Goal: Task Accomplishment & Management: Complete application form

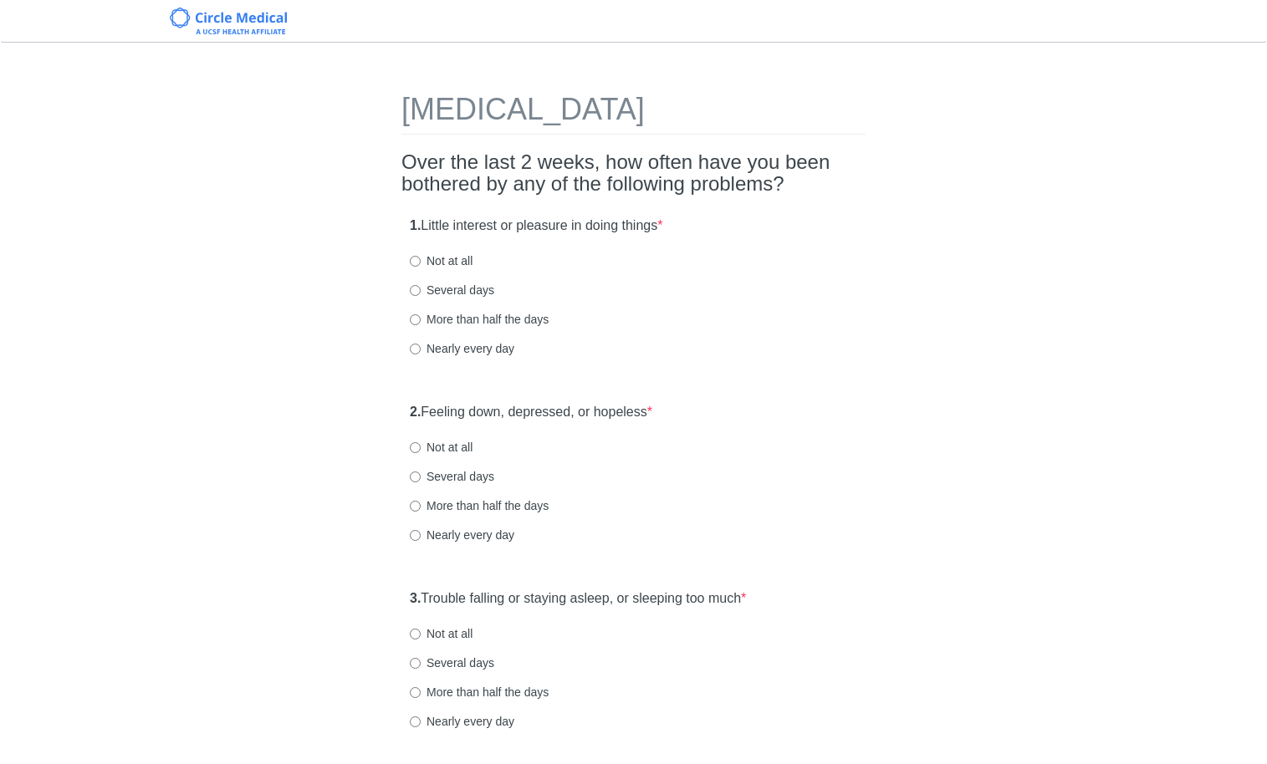
click at [636, 305] on div "1. Little interest or pleasure in doing things * Not at all Several days More t…" at bounding box center [633, 295] width 464 height 174
click at [481, 350] on label "Nearly every day" at bounding box center [462, 348] width 105 height 17
click at [421, 350] on input "Nearly every day" at bounding box center [415, 349] width 11 height 11
radio input "true"
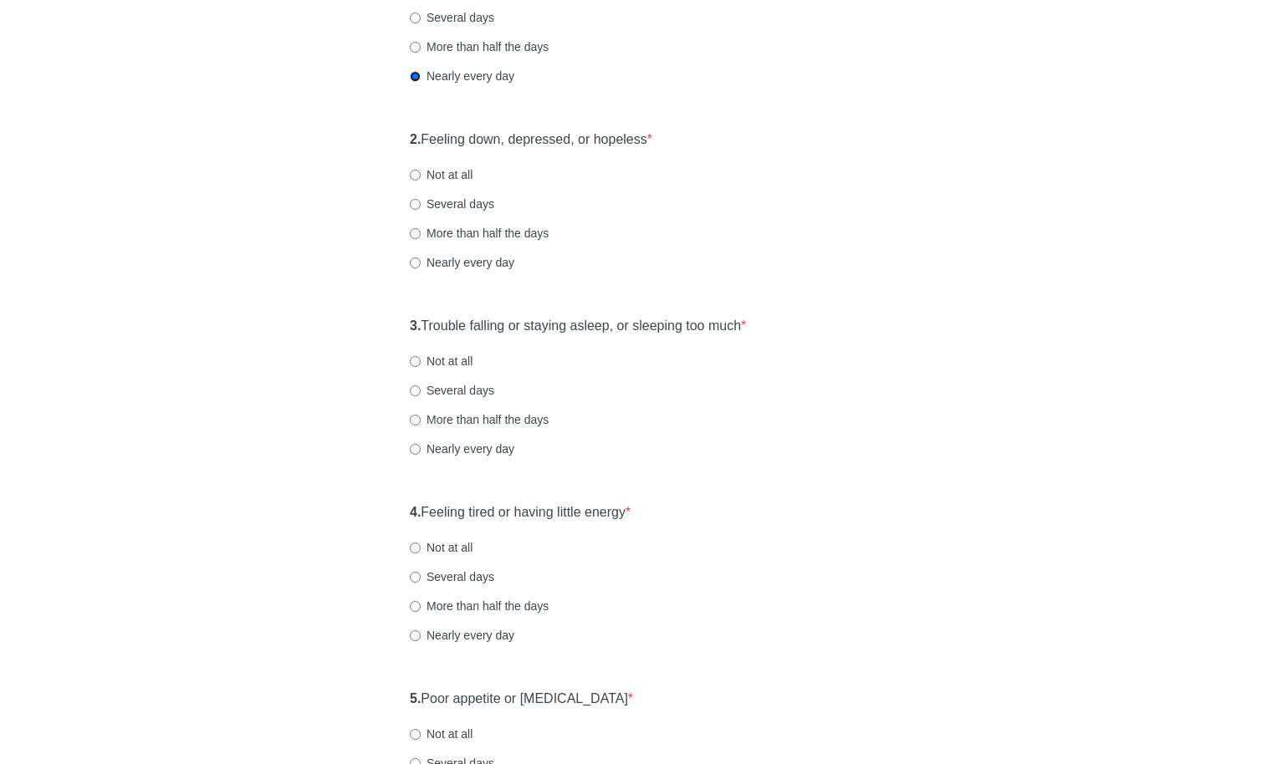
scroll to position [278, 0]
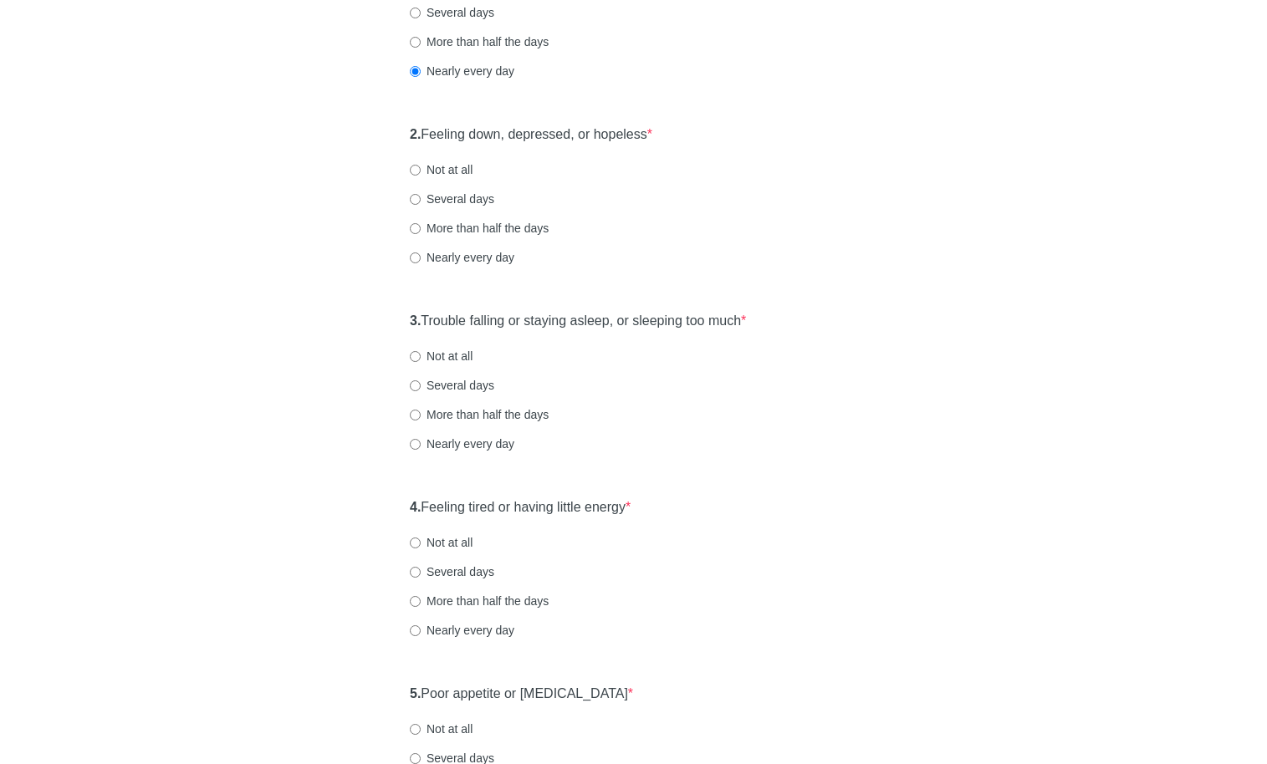
click at [477, 258] on label "Nearly every day" at bounding box center [462, 257] width 105 height 17
click at [421, 258] on input "Nearly every day" at bounding box center [415, 258] width 11 height 11
radio input "true"
click at [475, 229] on label "More than half the days" at bounding box center [479, 228] width 139 height 17
click at [421, 229] on input "More than half the days" at bounding box center [415, 228] width 11 height 11
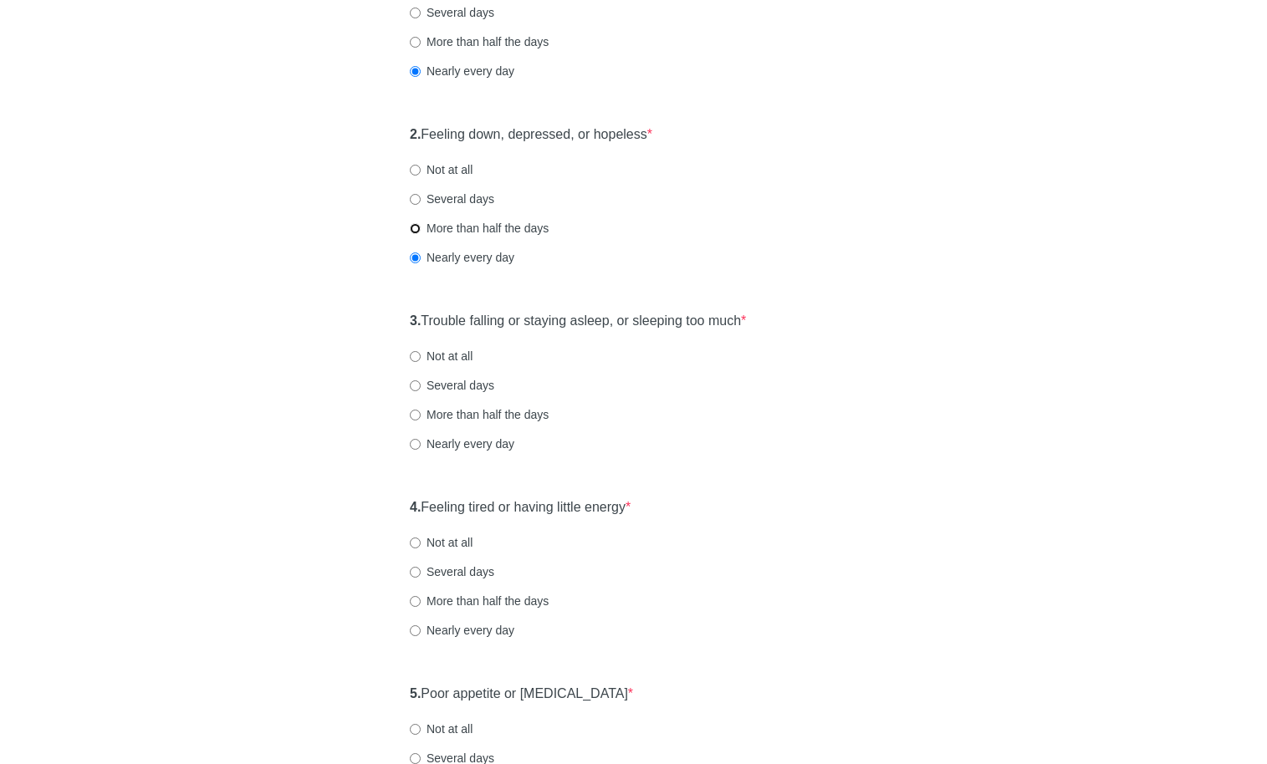
radio input "true"
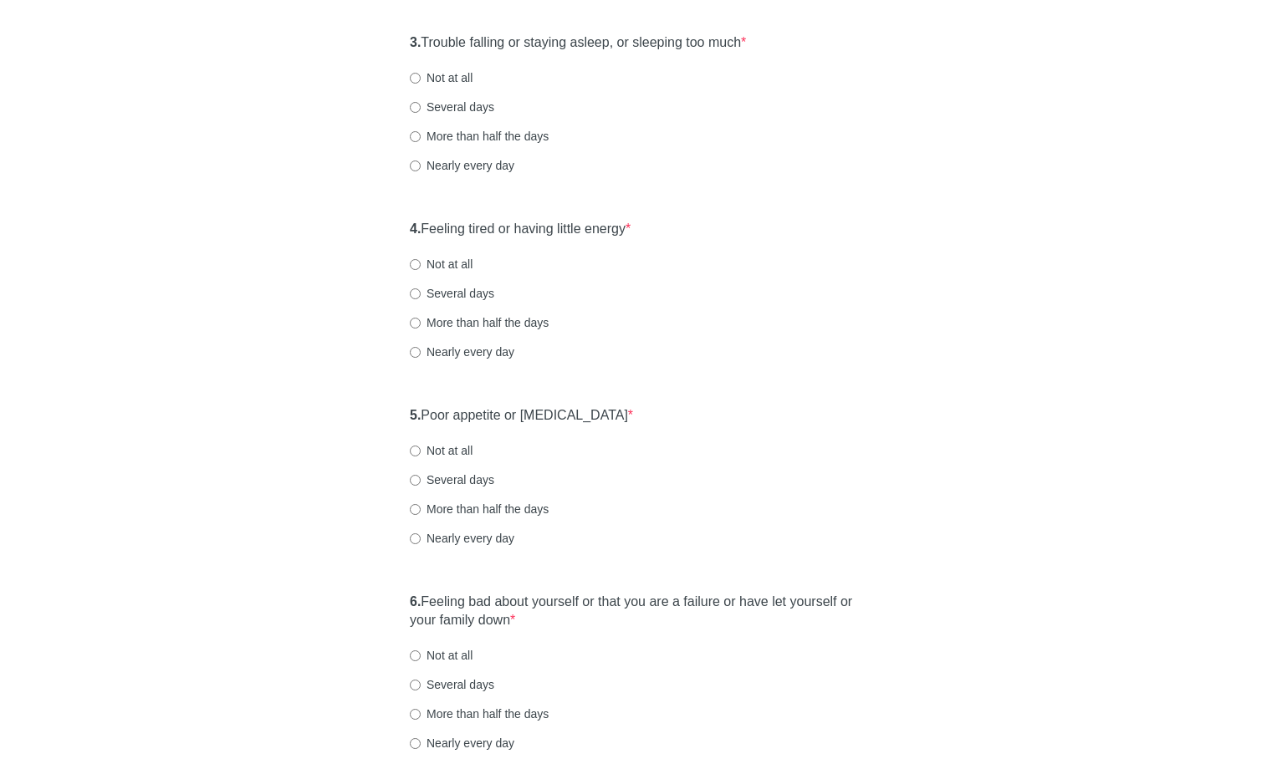
scroll to position [563, 0]
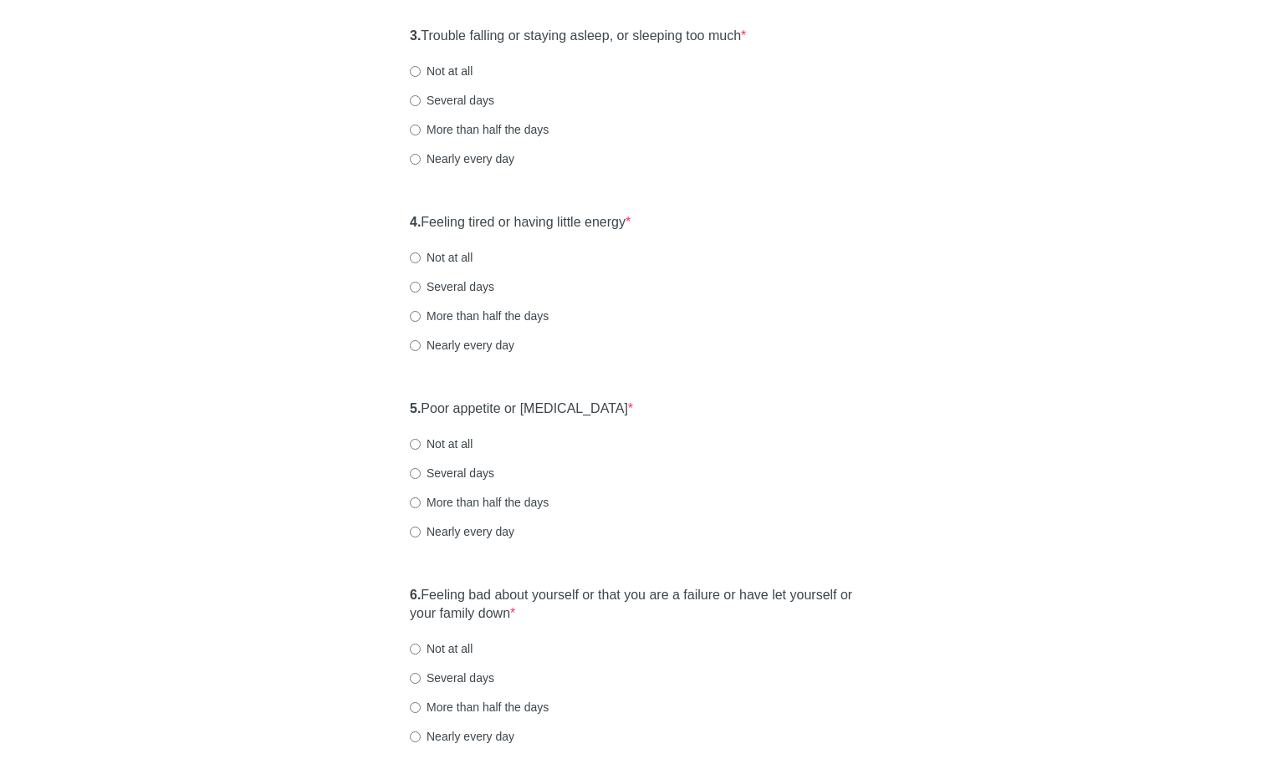
click at [469, 130] on label "More than half the days" at bounding box center [479, 129] width 139 height 17
click at [421, 130] on input "More than half the days" at bounding box center [415, 130] width 11 height 11
radio input "true"
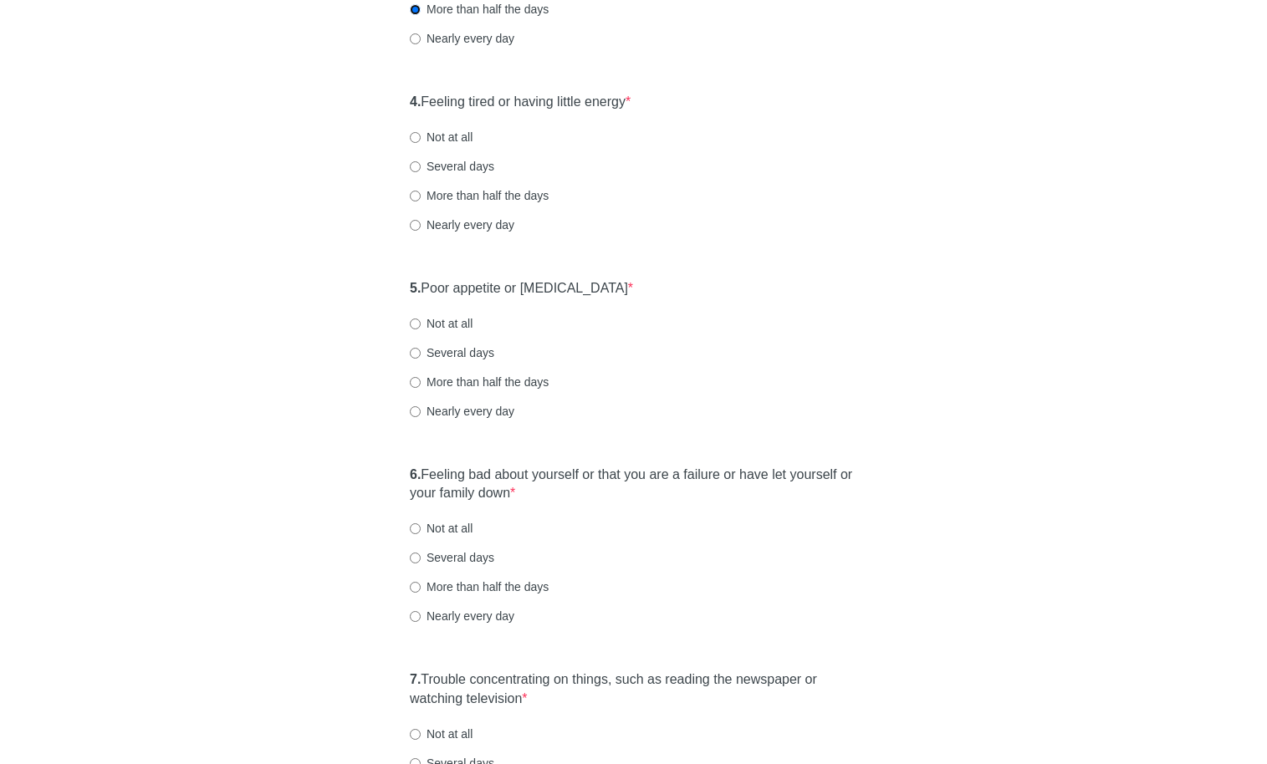
scroll to position [743, 0]
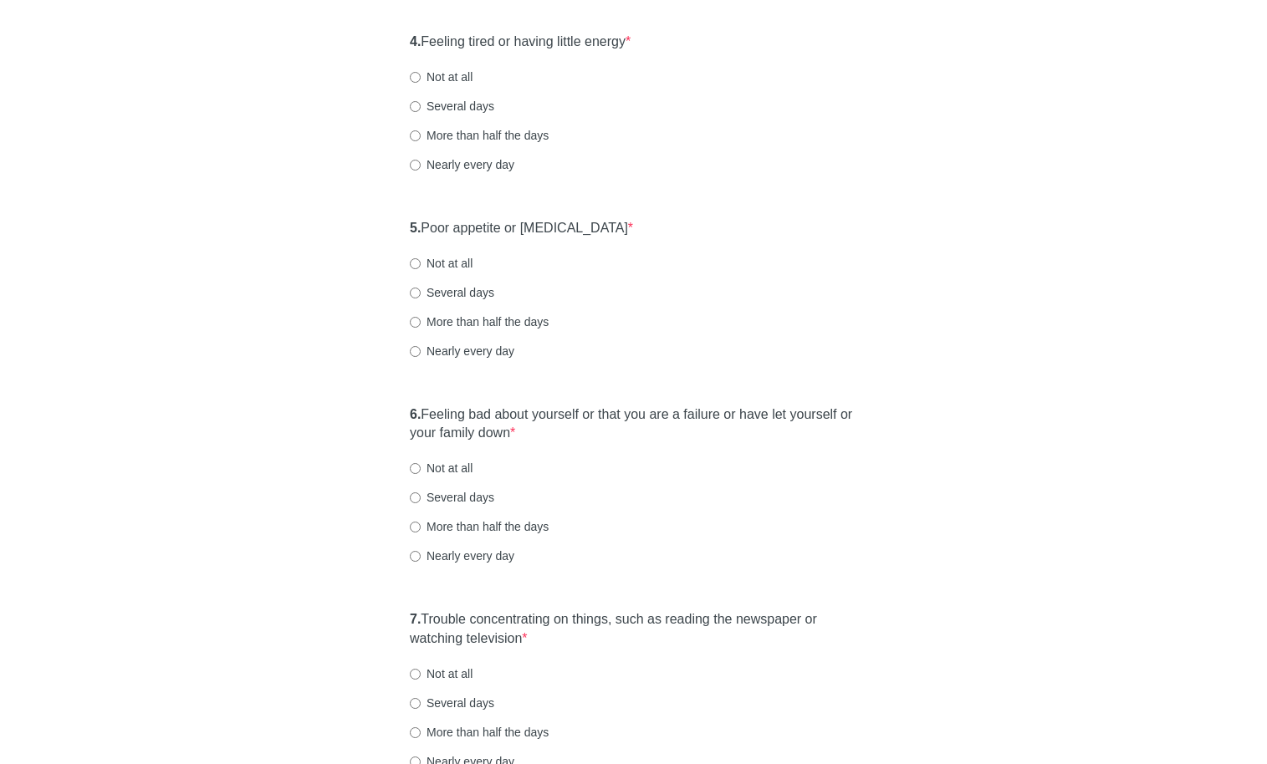
click at [477, 136] on label "More than half the days" at bounding box center [479, 135] width 139 height 17
click at [421, 136] on input "More than half the days" at bounding box center [415, 135] width 11 height 11
radio input "true"
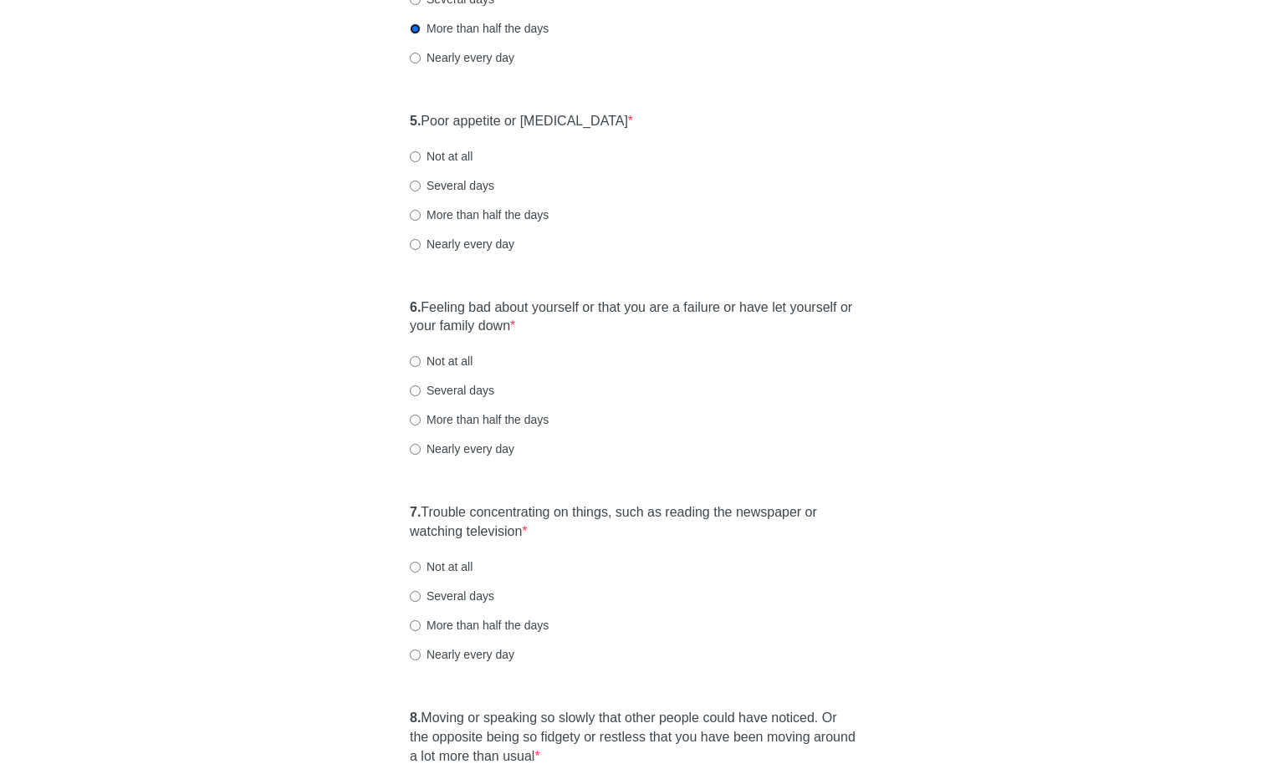
scroll to position [855, 0]
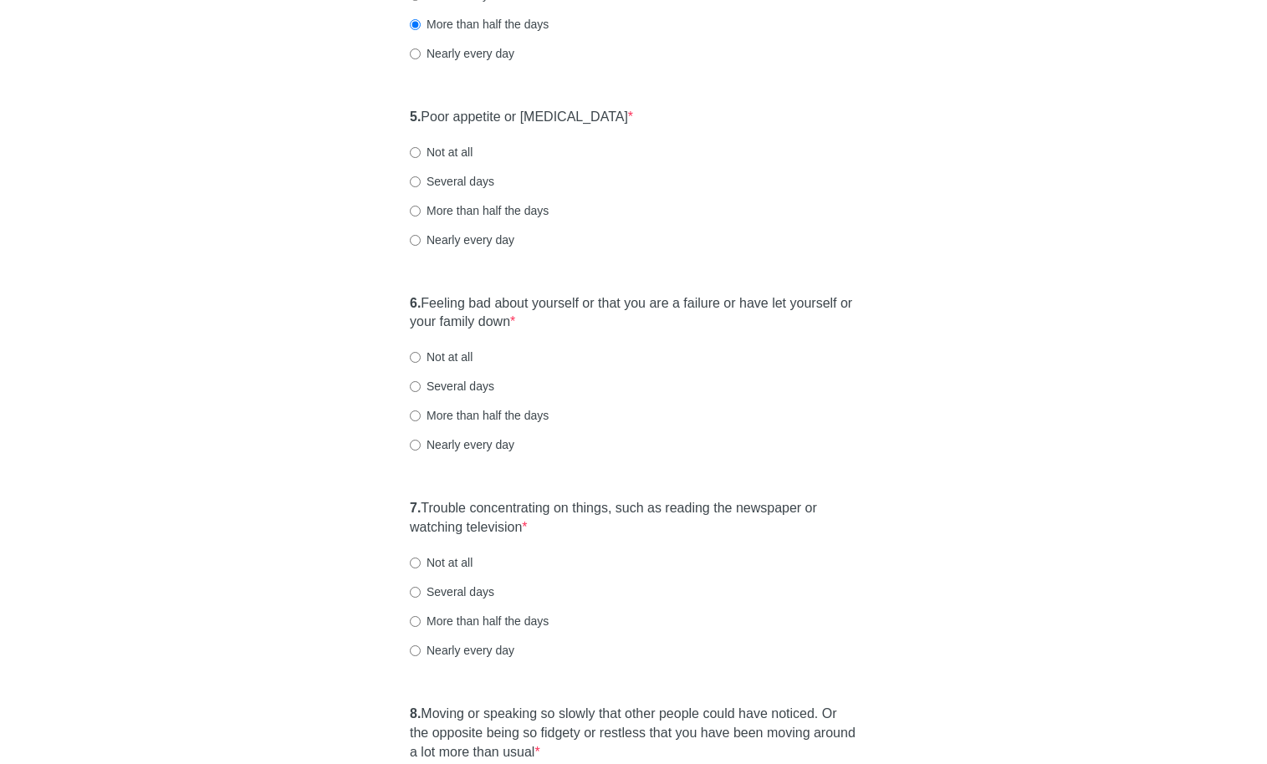
click at [480, 181] on label "Several days" at bounding box center [452, 181] width 84 height 17
click at [421, 181] on input "Several days" at bounding box center [415, 181] width 11 height 11
radio input "true"
click at [464, 163] on div "5. Poor appetite or [MEDICAL_DATA] * Not at all Several days More than half the…" at bounding box center [633, 187] width 464 height 174
click at [460, 154] on label "Not at all" at bounding box center [441, 152] width 63 height 17
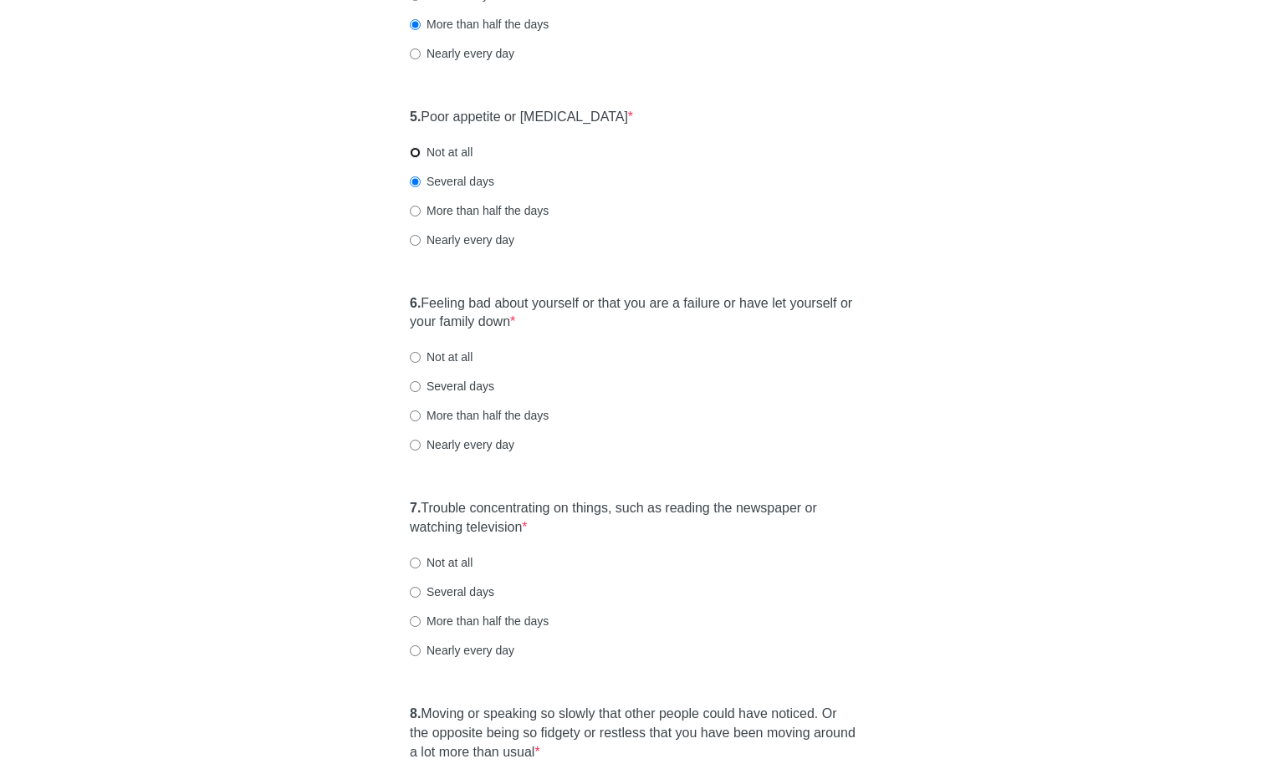
click at [421, 154] on input "Not at all" at bounding box center [415, 152] width 11 height 11
radio input "true"
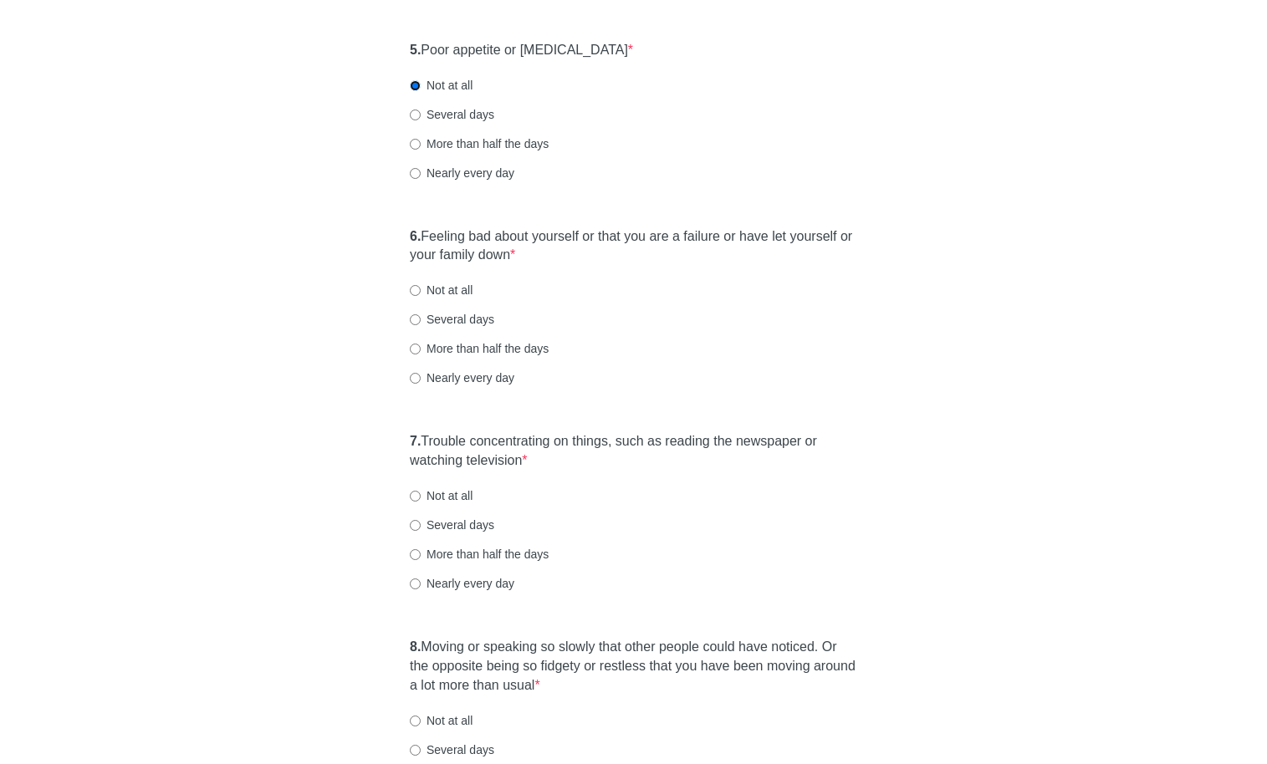
scroll to position [924, 0]
click at [449, 111] on label "Several days" at bounding box center [452, 112] width 84 height 17
click at [421, 111] on input "Several days" at bounding box center [415, 112] width 11 height 11
radio input "true"
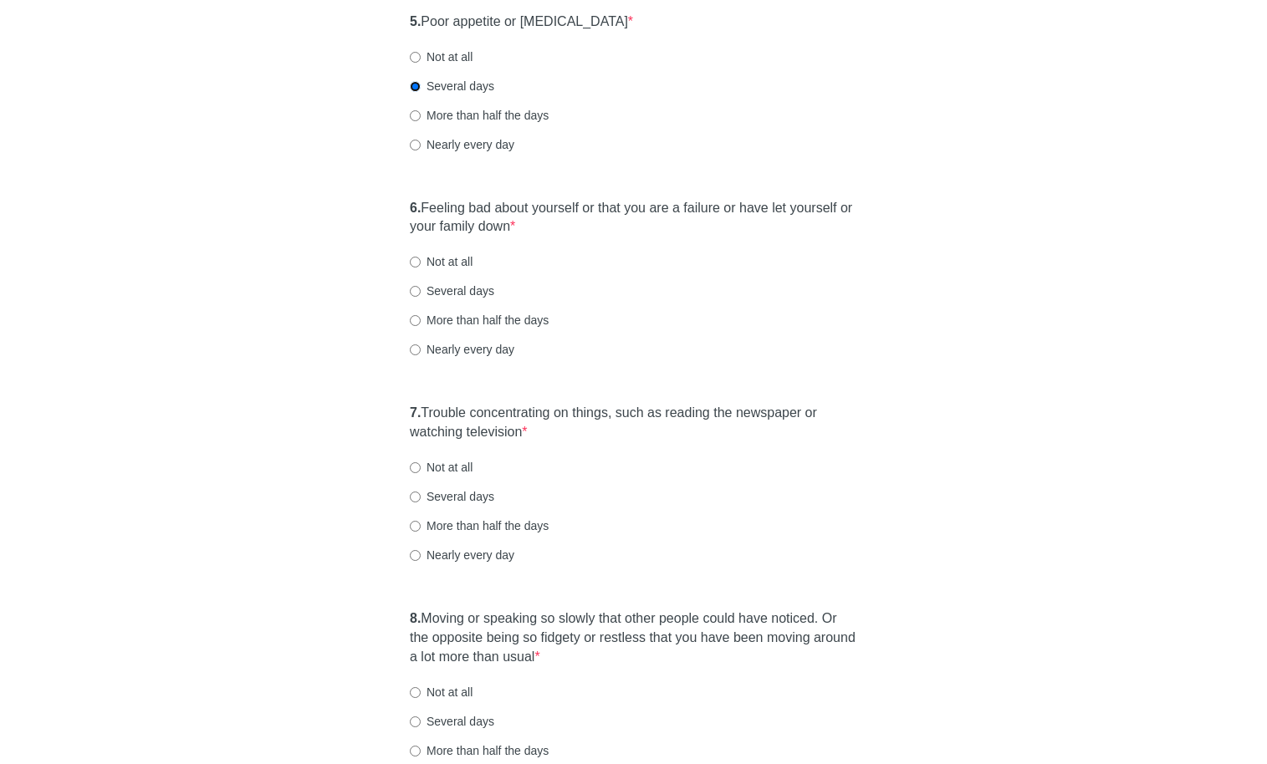
scroll to position [1021, 0]
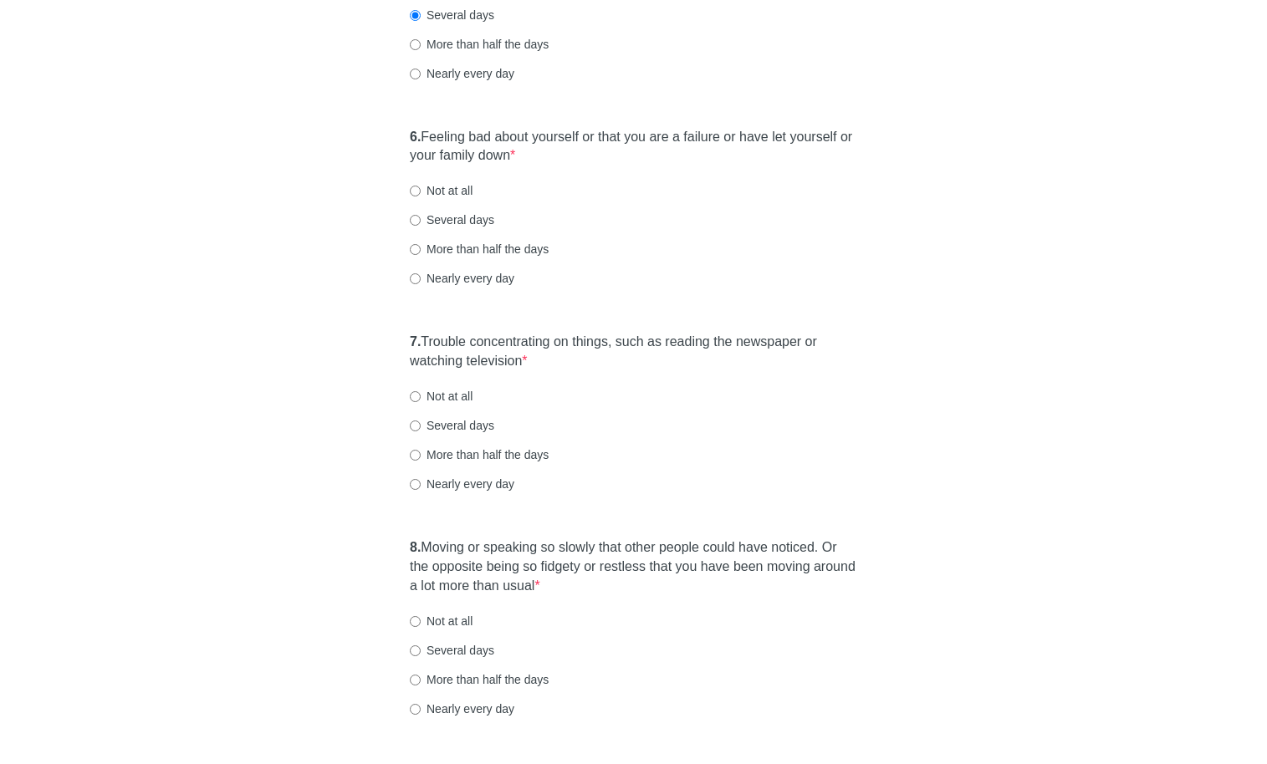
click at [466, 212] on label "Several days" at bounding box center [452, 220] width 84 height 17
click at [421, 215] on input "Several days" at bounding box center [415, 220] width 11 height 11
radio input "true"
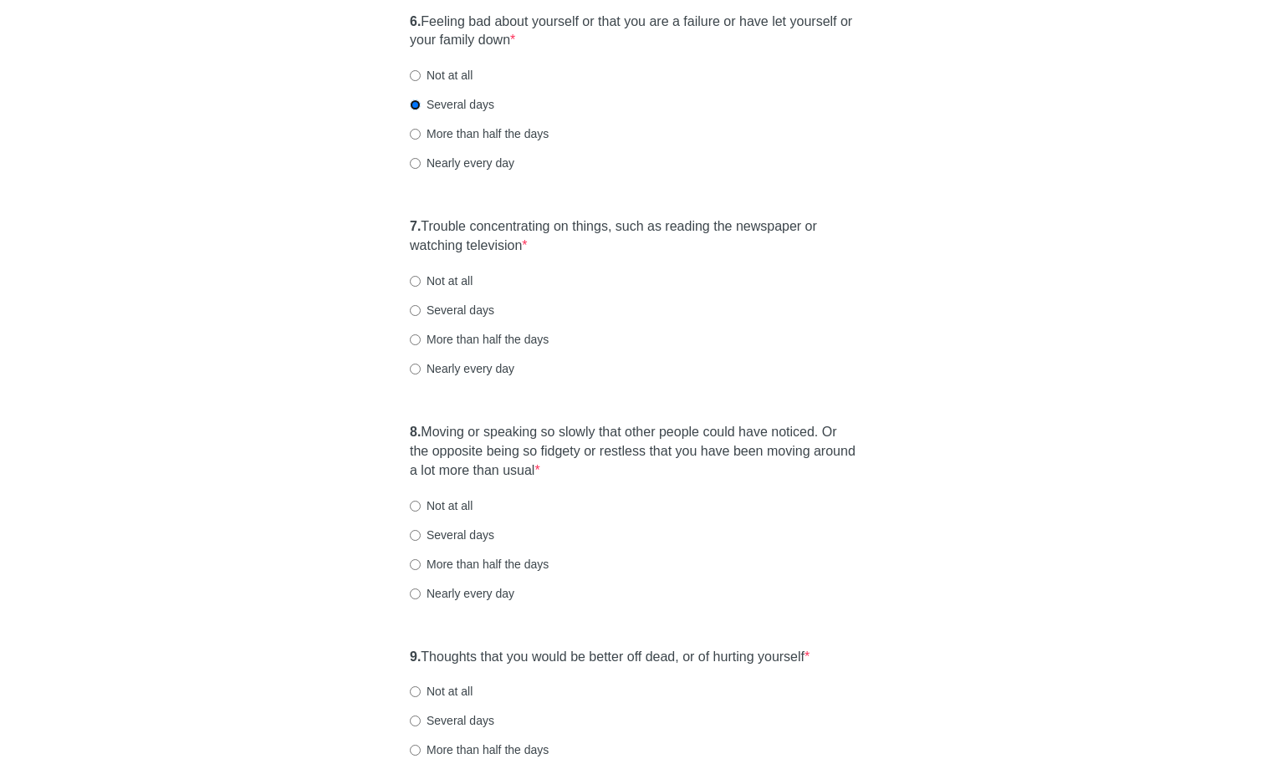
scroll to position [1144, 0]
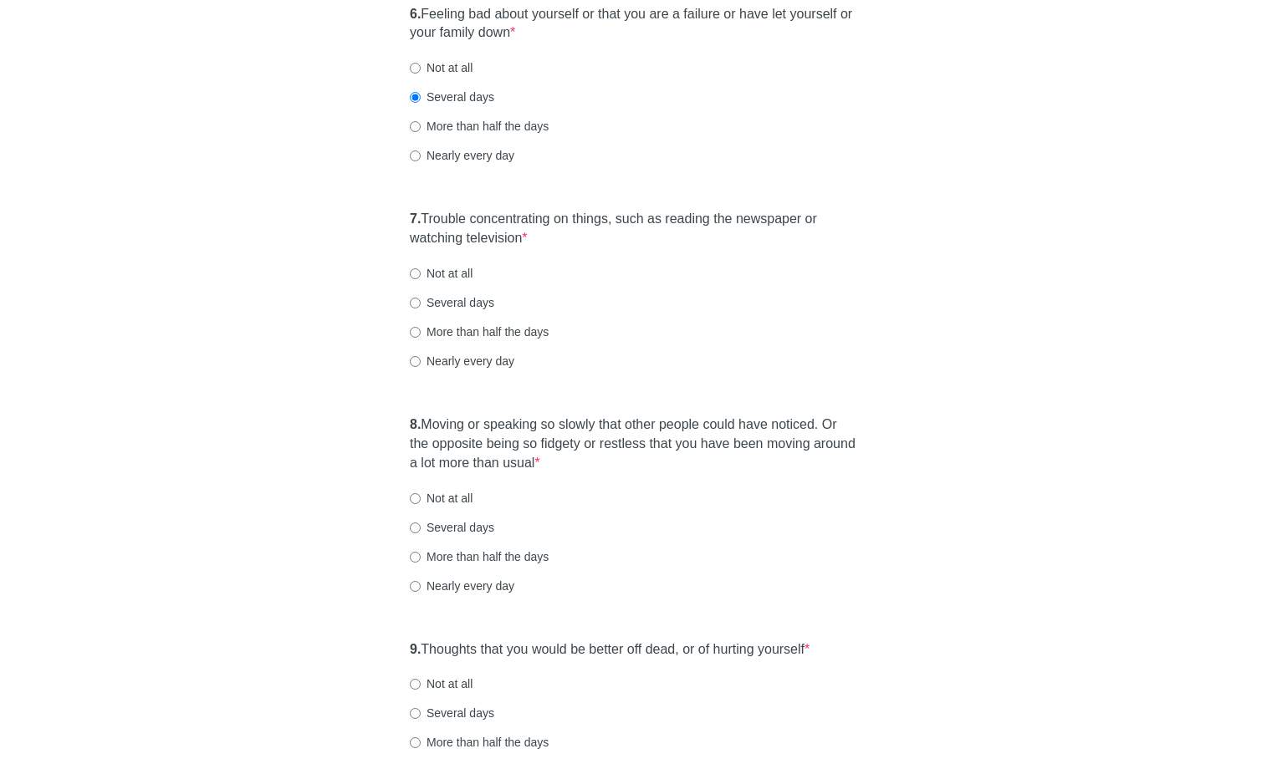
click at [498, 329] on label "More than half the days" at bounding box center [479, 332] width 139 height 17
click at [421, 329] on input "More than half the days" at bounding box center [415, 332] width 11 height 11
radio input "true"
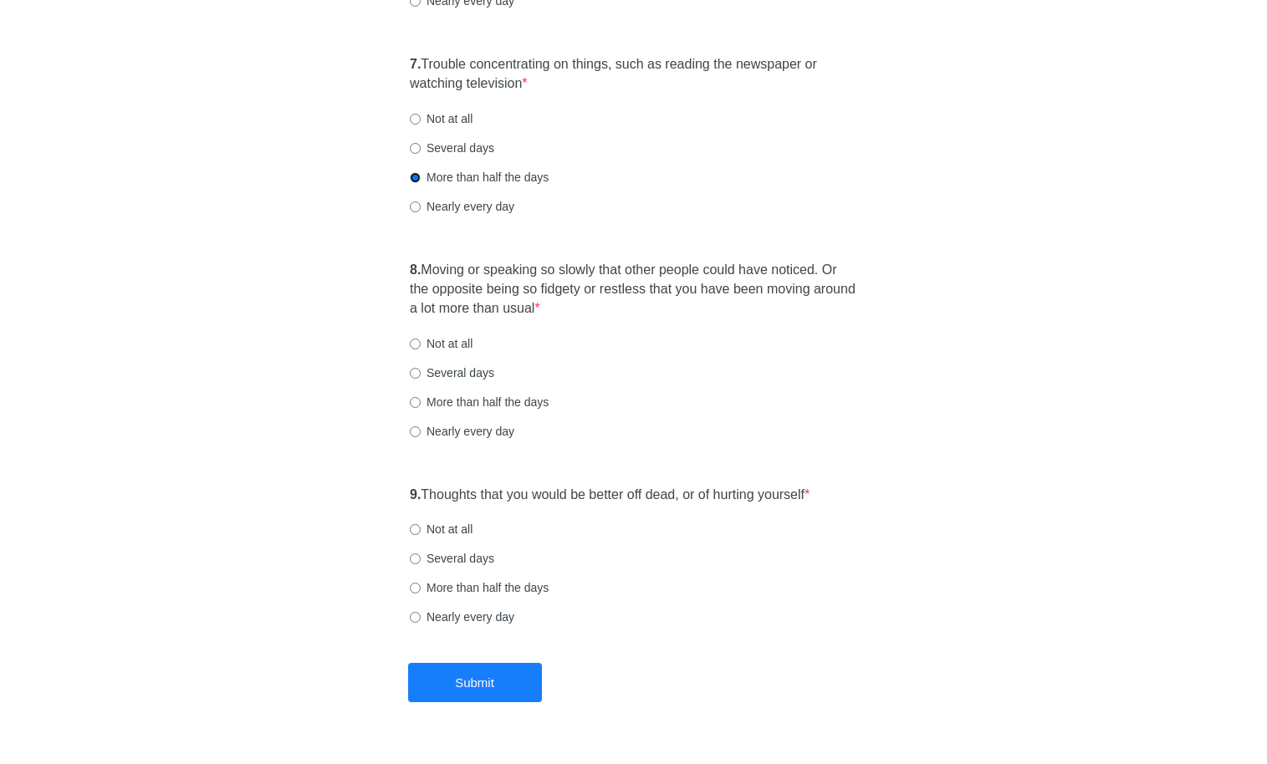
scroll to position [1338, 0]
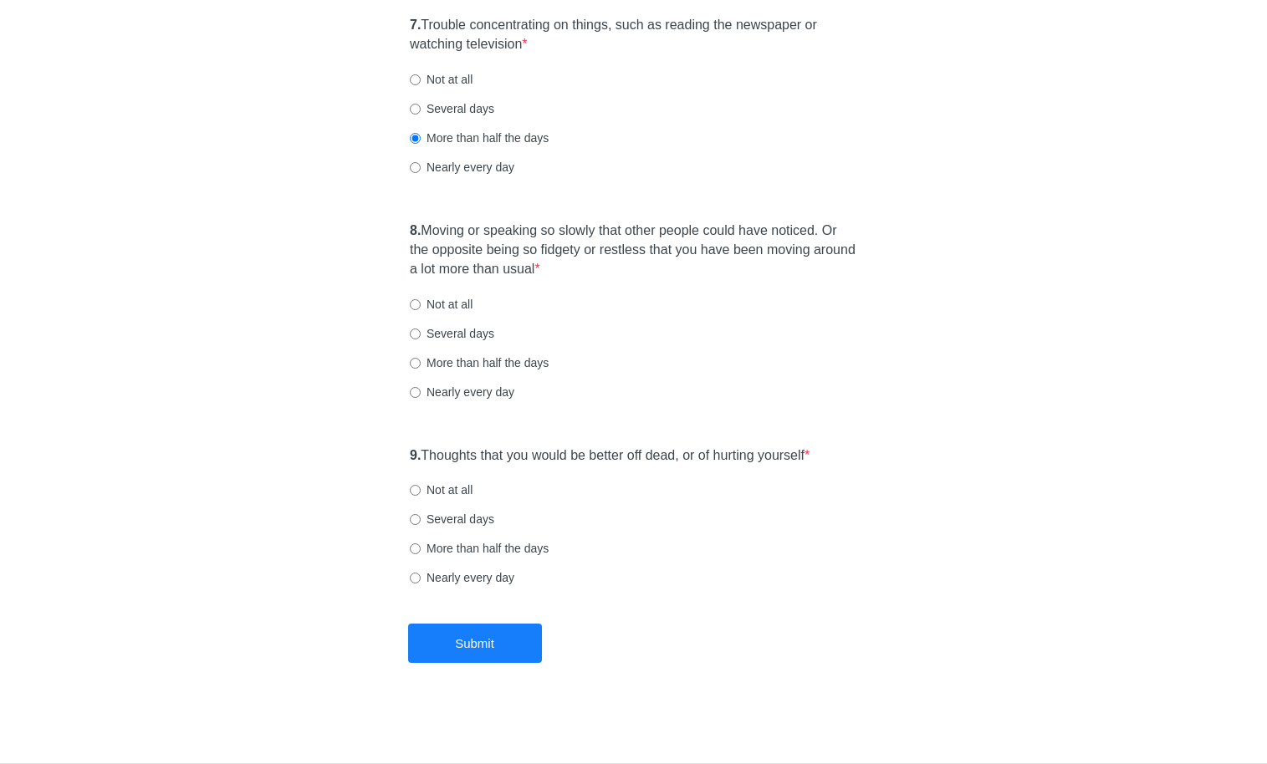
click at [450, 337] on label "Several days" at bounding box center [452, 333] width 84 height 17
click at [421, 337] on input "Several days" at bounding box center [415, 334] width 11 height 11
radio input "true"
click at [456, 366] on label "More than half the days" at bounding box center [479, 363] width 139 height 17
click at [421, 366] on input "More than half the days" at bounding box center [415, 363] width 11 height 11
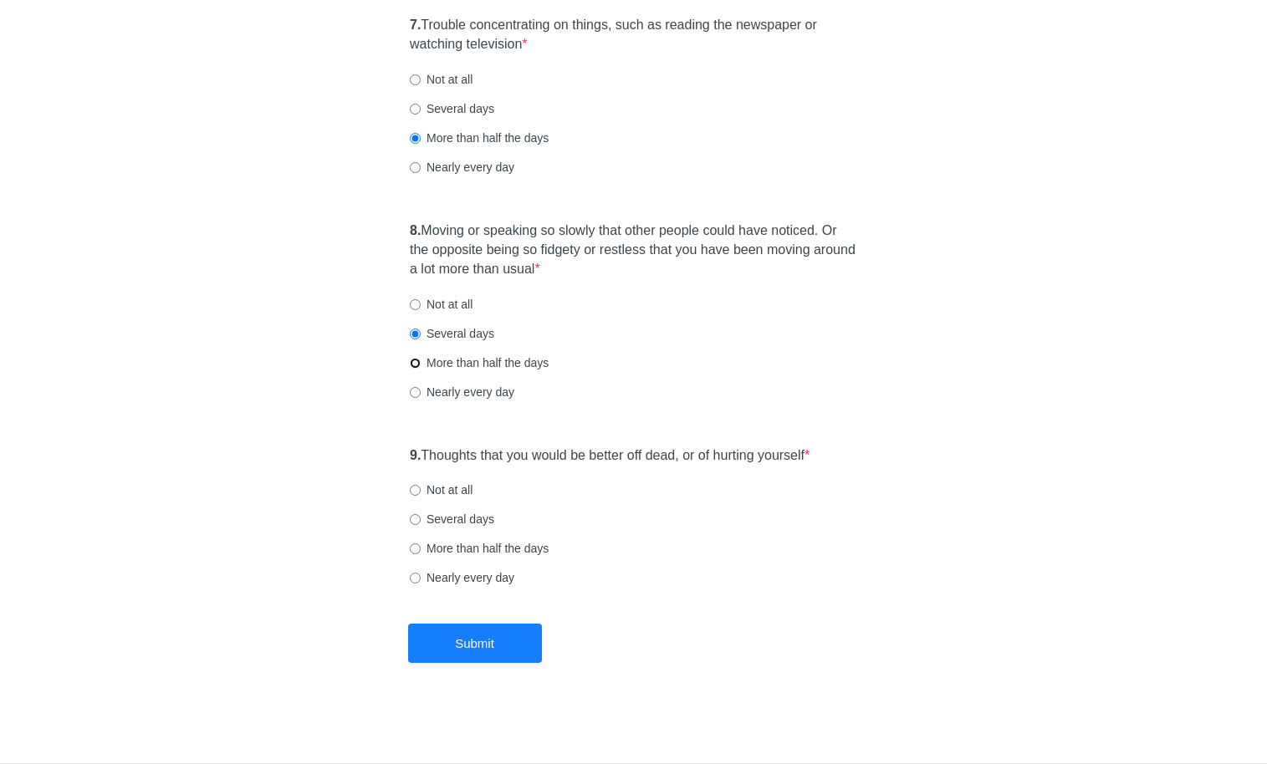
radio input "true"
click at [442, 495] on label "Not at all" at bounding box center [441, 490] width 63 height 17
click at [421, 495] on input "Not at all" at bounding box center [415, 490] width 11 height 11
radio input "true"
click at [463, 651] on button "Submit" at bounding box center [475, 643] width 134 height 39
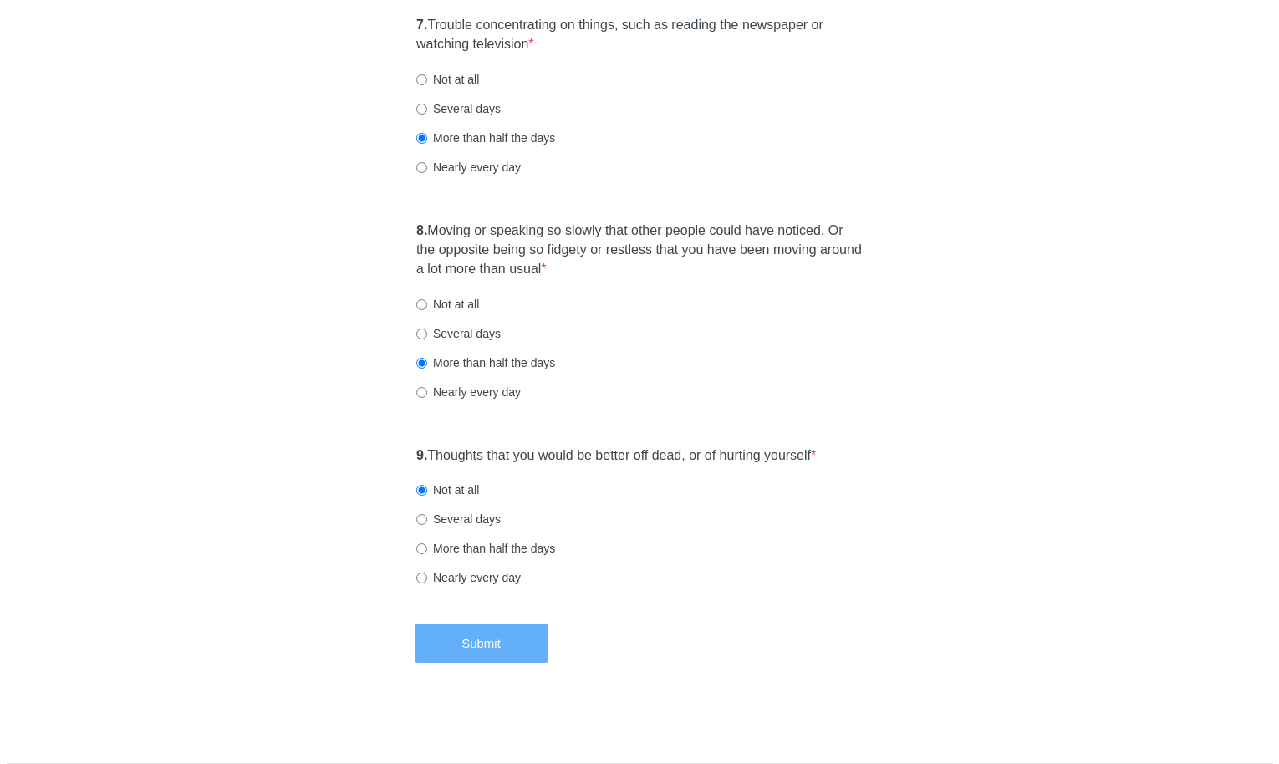
scroll to position [0, 0]
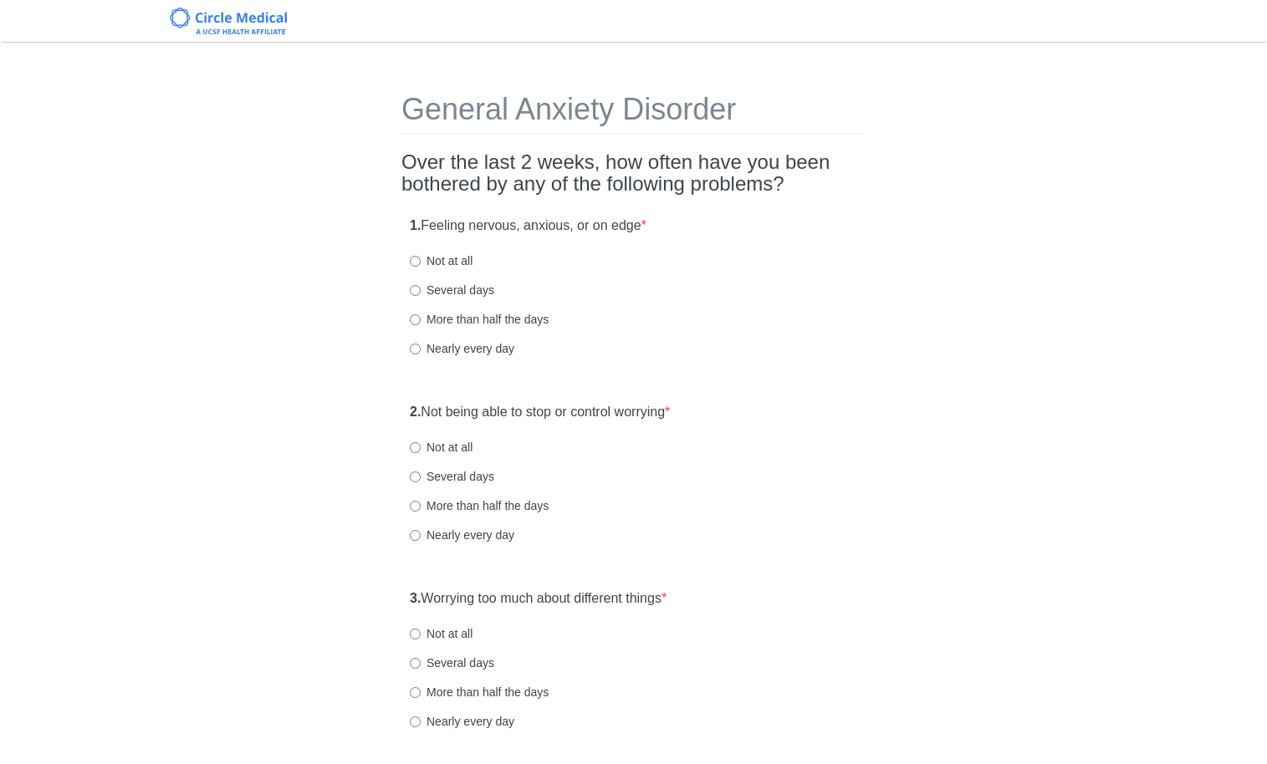
click at [450, 314] on label "More than half the days" at bounding box center [479, 319] width 139 height 17
click at [421, 314] on input "More than half the days" at bounding box center [415, 319] width 11 height 11
radio input "true"
click at [468, 481] on label "Several days" at bounding box center [452, 476] width 84 height 17
click at [421, 481] on input "Several days" at bounding box center [415, 477] width 11 height 11
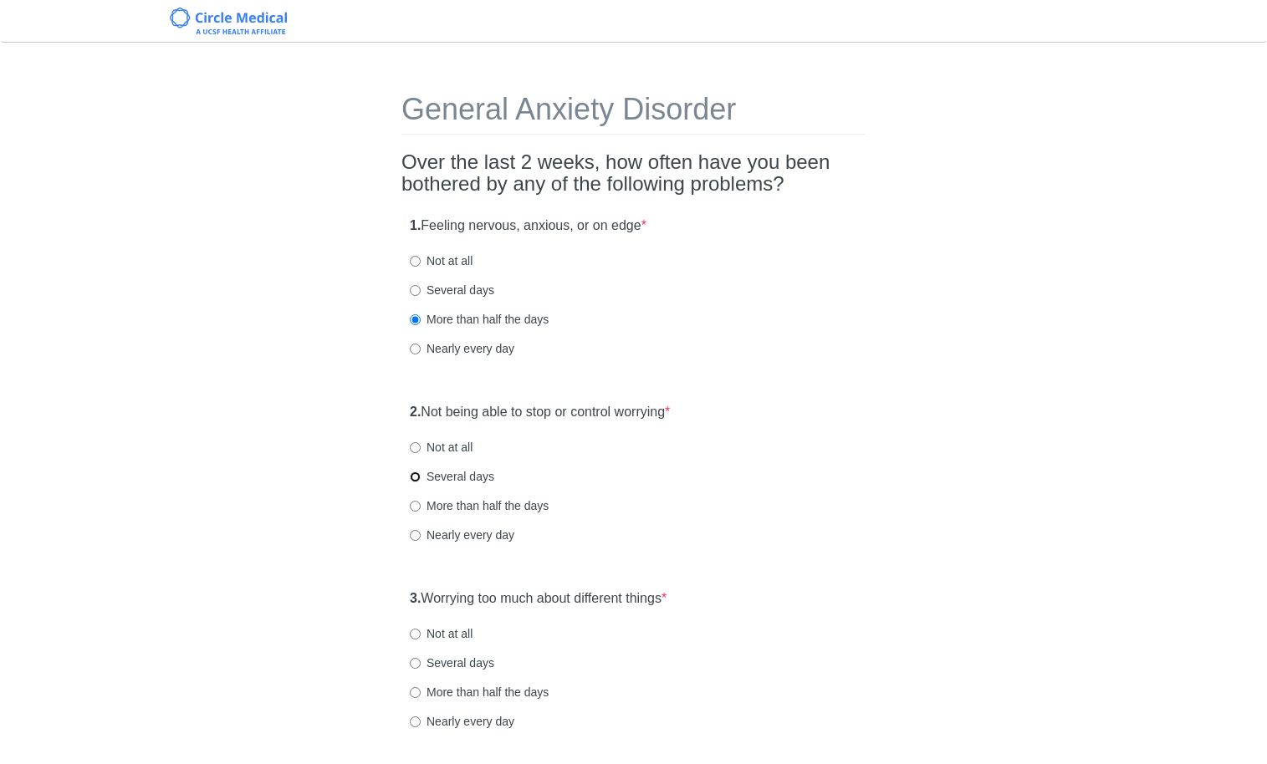
radio input "true"
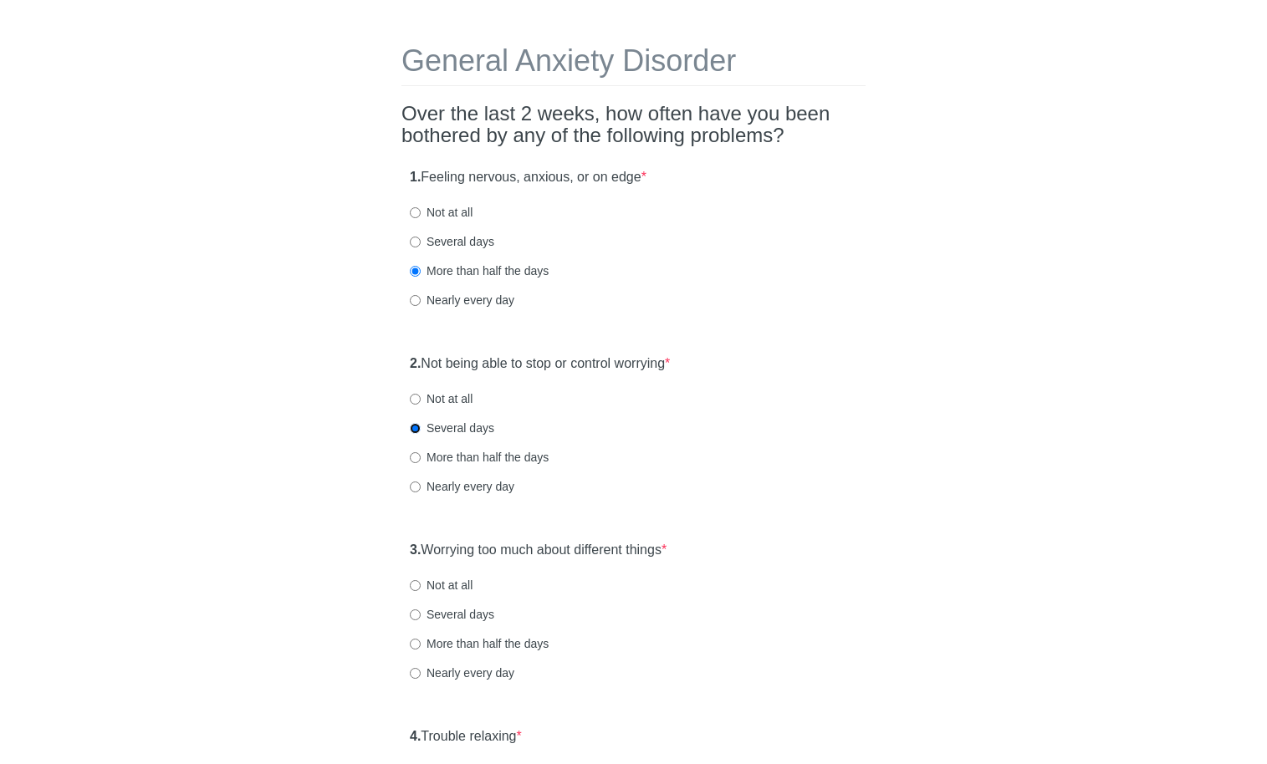
scroll to position [101, 0]
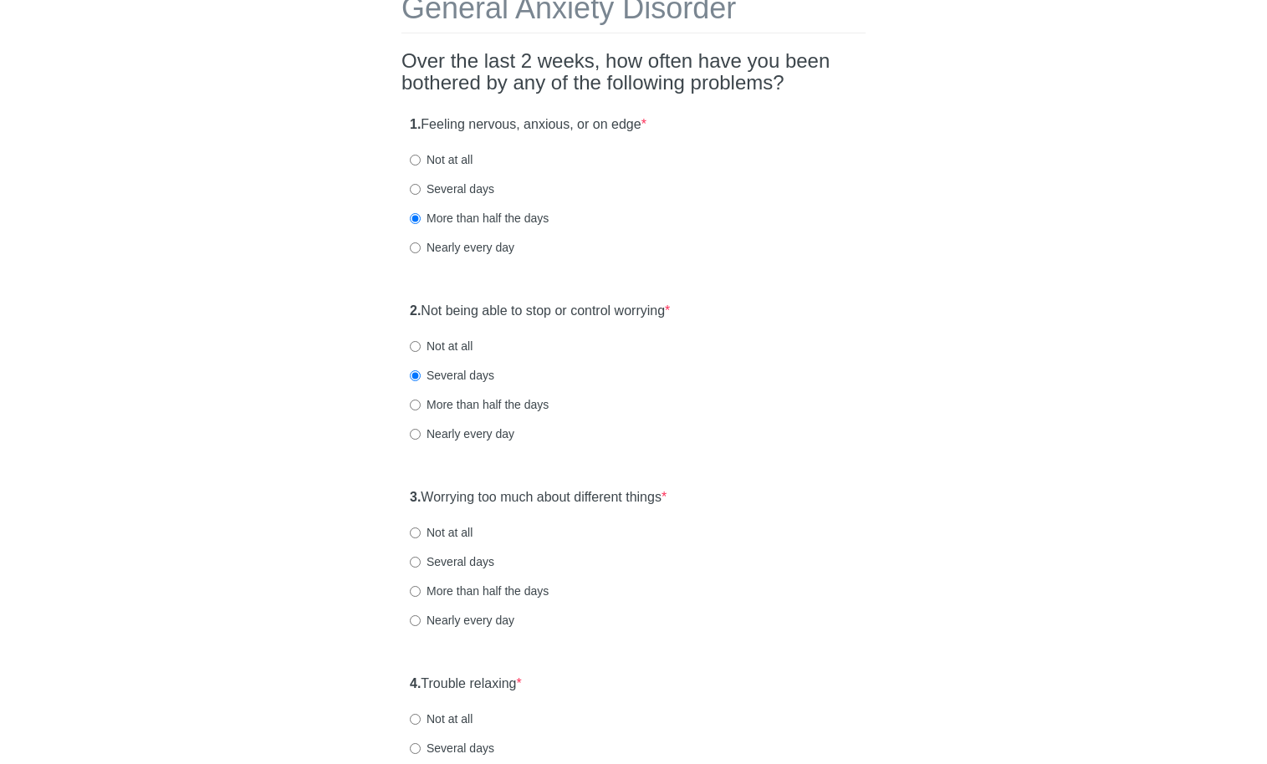
click at [432, 592] on label "More than half the days" at bounding box center [479, 591] width 139 height 17
click at [421, 592] on input "More than half the days" at bounding box center [415, 591] width 11 height 11
radio input "true"
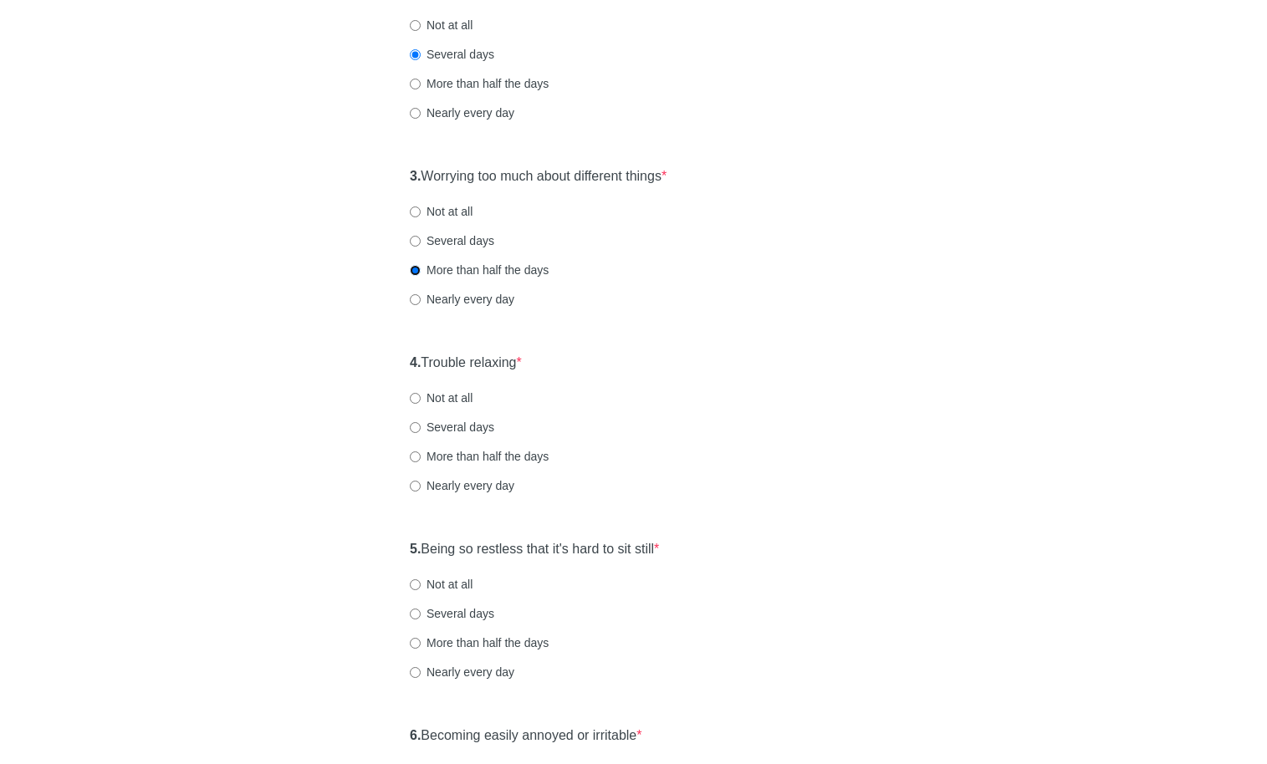
scroll to position [423, 0]
click at [495, 466] on div "4. Trouble relaxing * Not at all Several days More than half the days Nearly ev…" at bounding box center [633, 432] width 464 height 174
click at [496, 460] on label "More than half the days" at bounding box center [479, 455] width 139 height 17
click at [421, 460] on input "More than half the days" at bounding box center [415, 456] width 11 height 11
radio input "true"
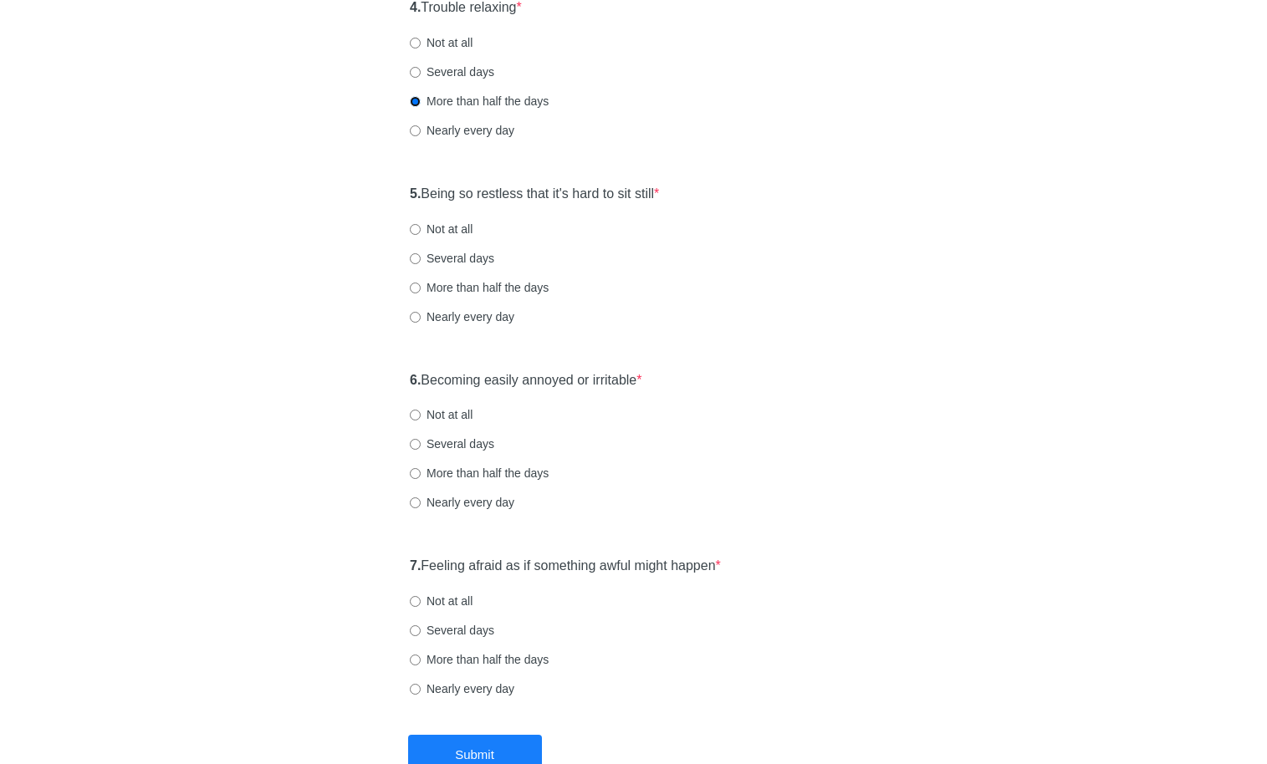
scroll to position [889, 0]
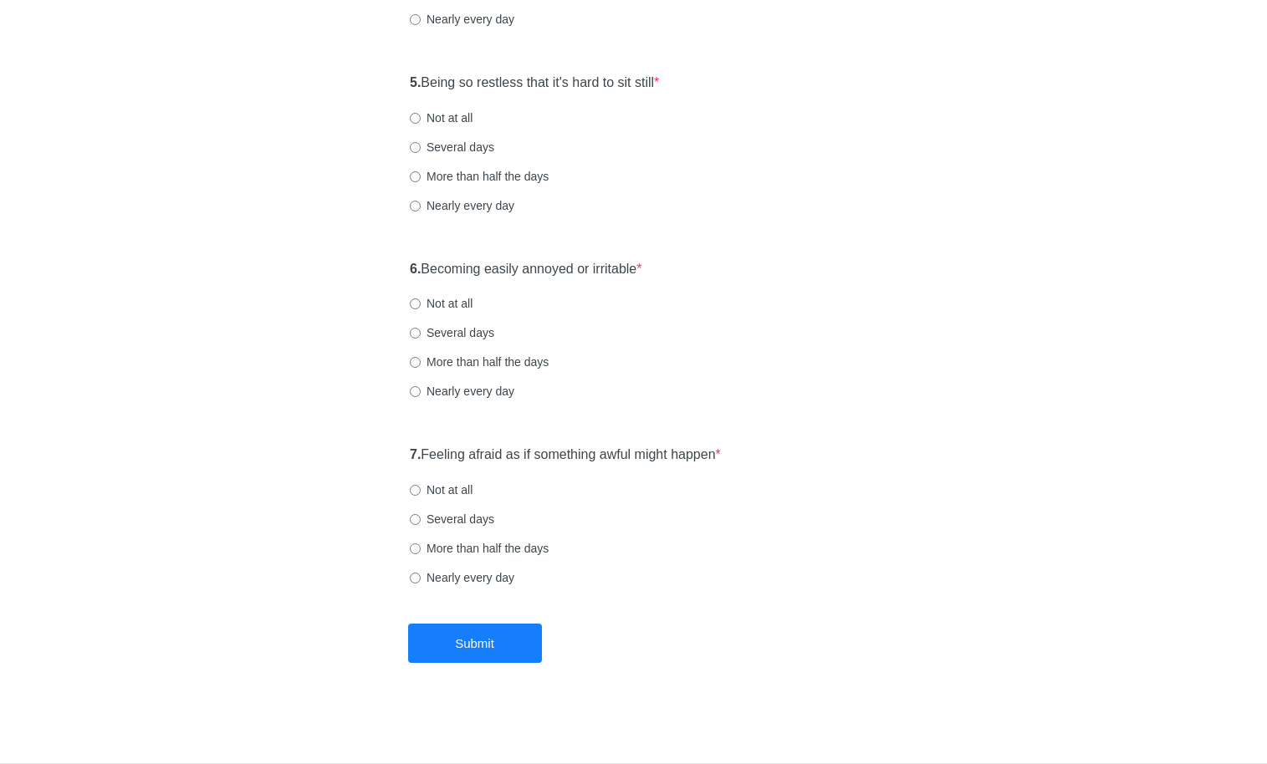
click at [442, 130] on div "5. Being so restless that it's hard to sit still * Not at all Several days More…" at bounding box center [633, 152] width 464 height 174
click at [442, 134] on div "5. Being so restless that it's hard to sit still * Not at all Several days More…" at bounding box center [633, 152] width 464 height 174
click at [442, 139] on label "Several days" at bounding box center [452, 147] width 84 height 17
click at [421, 142] on input "Several days" at bounding box center [415, 147] width 11 height 11
radio input "true"
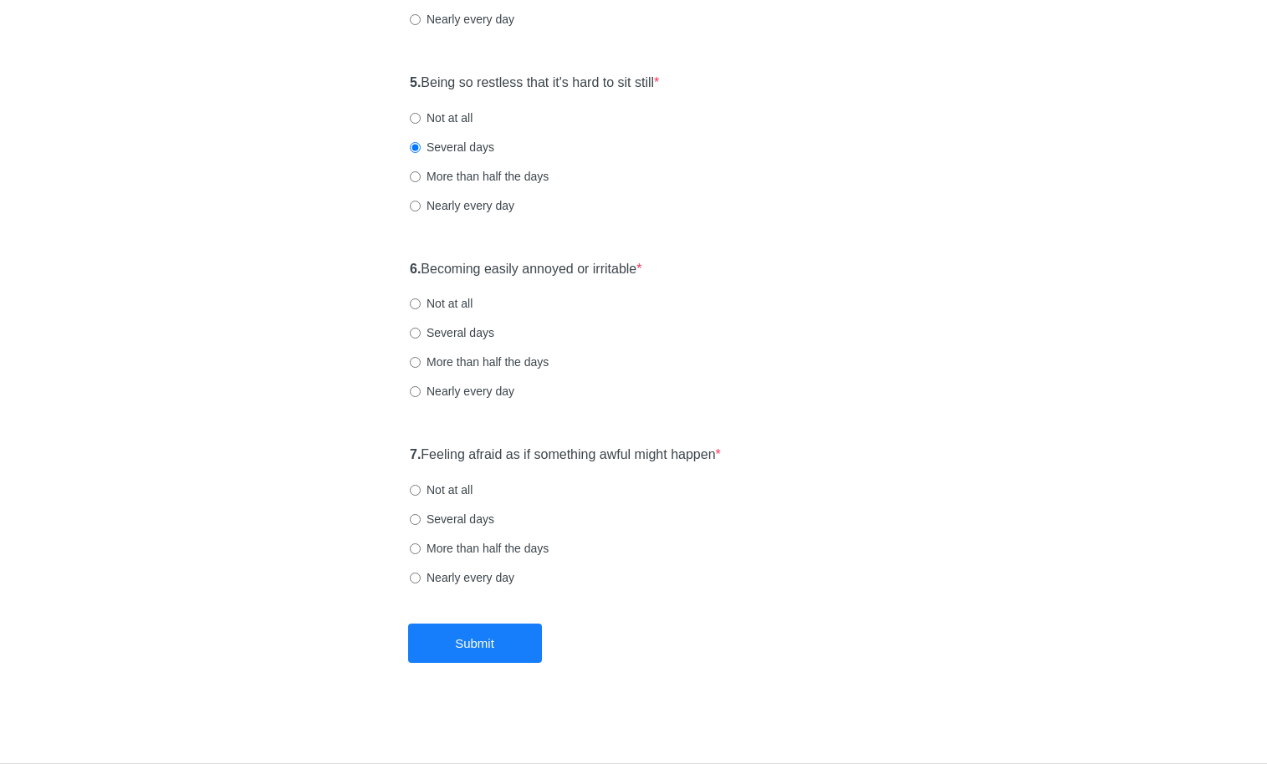
click at [476, 332] on label "Several days" at bounding box center [452, 332] width 84 height 17
click at [421, 332] on input "Several days" at bounding box center [415, 333] width 11 height 11
radio input "true"
click at [442, 520] on label "Several days" at bounding box center [452, 519] width 84 height 17
click at [421, 520] on input "Several days" at bounding box center [415, 519] width 11 height 11
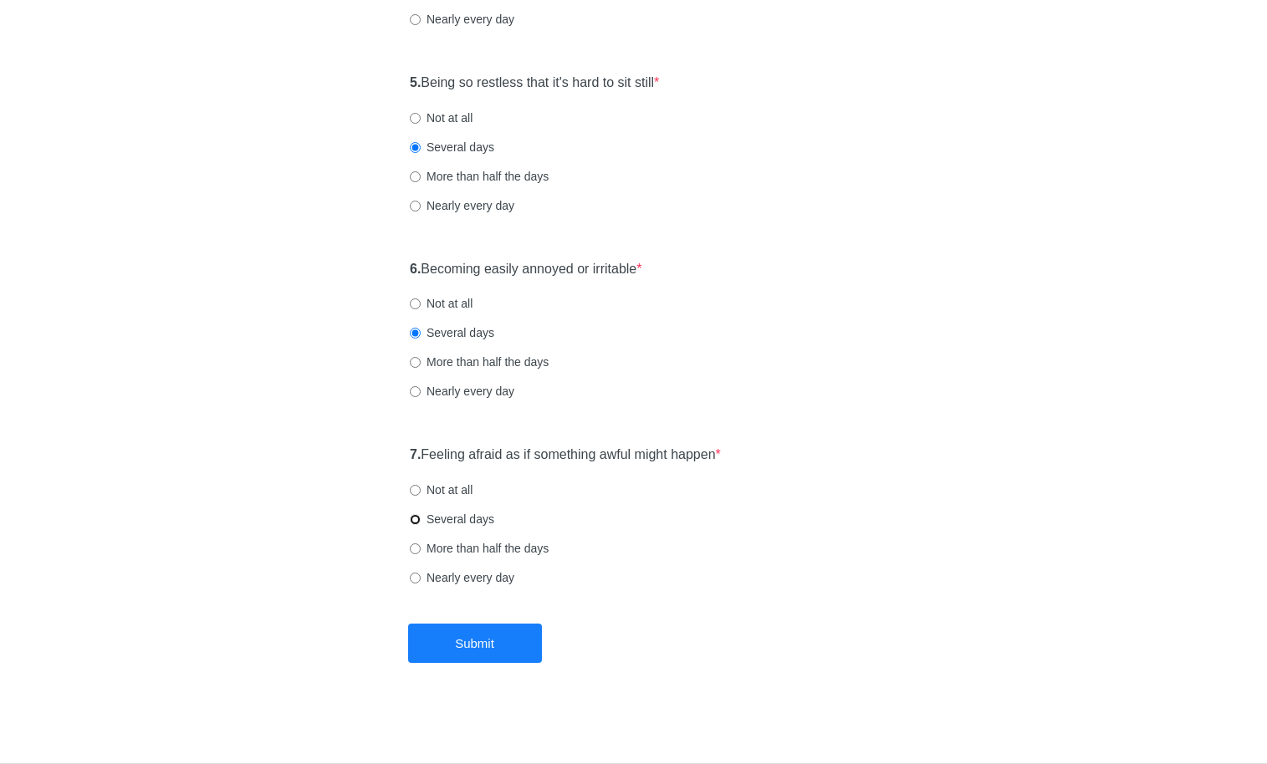
radio input "true"
click at [467, 640] on button "Submit" at bounding box center [475, 643] width 134 height 39
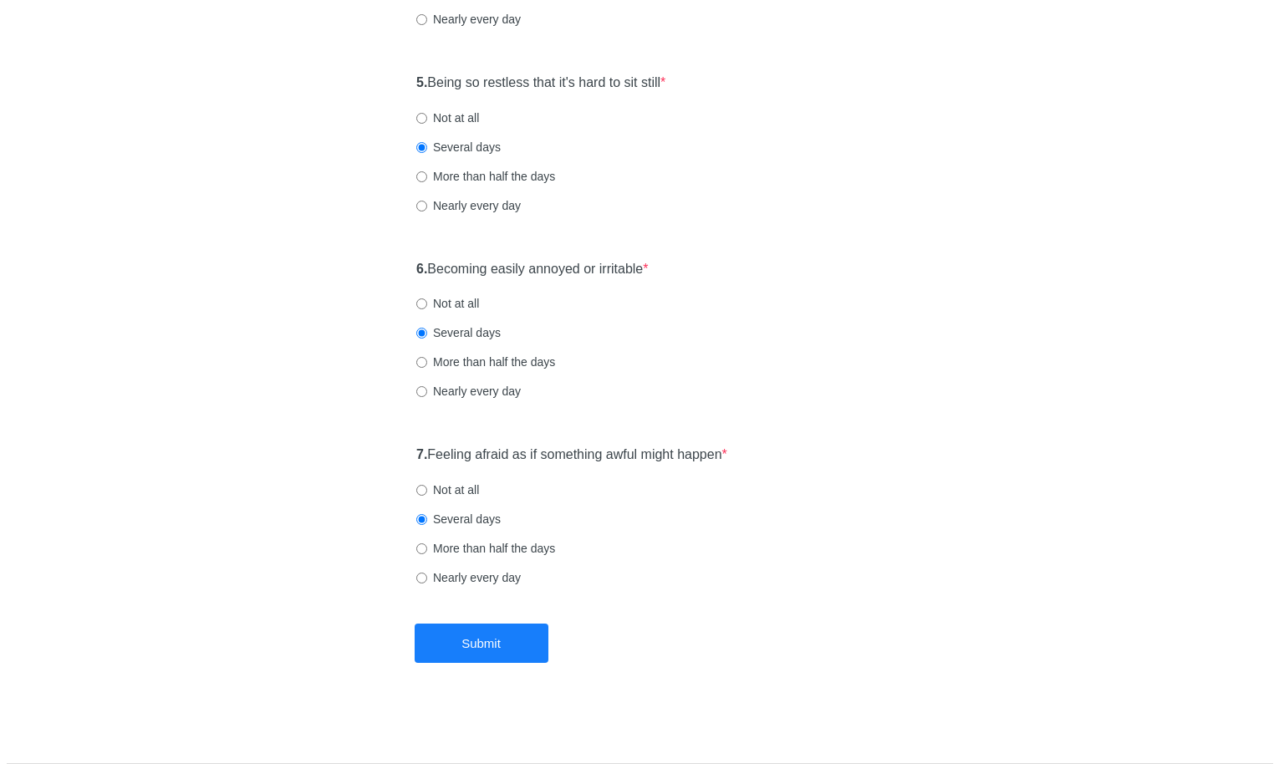
scroll to position [0, 0]
